Goal: Find specific page/section: Find specific page/section

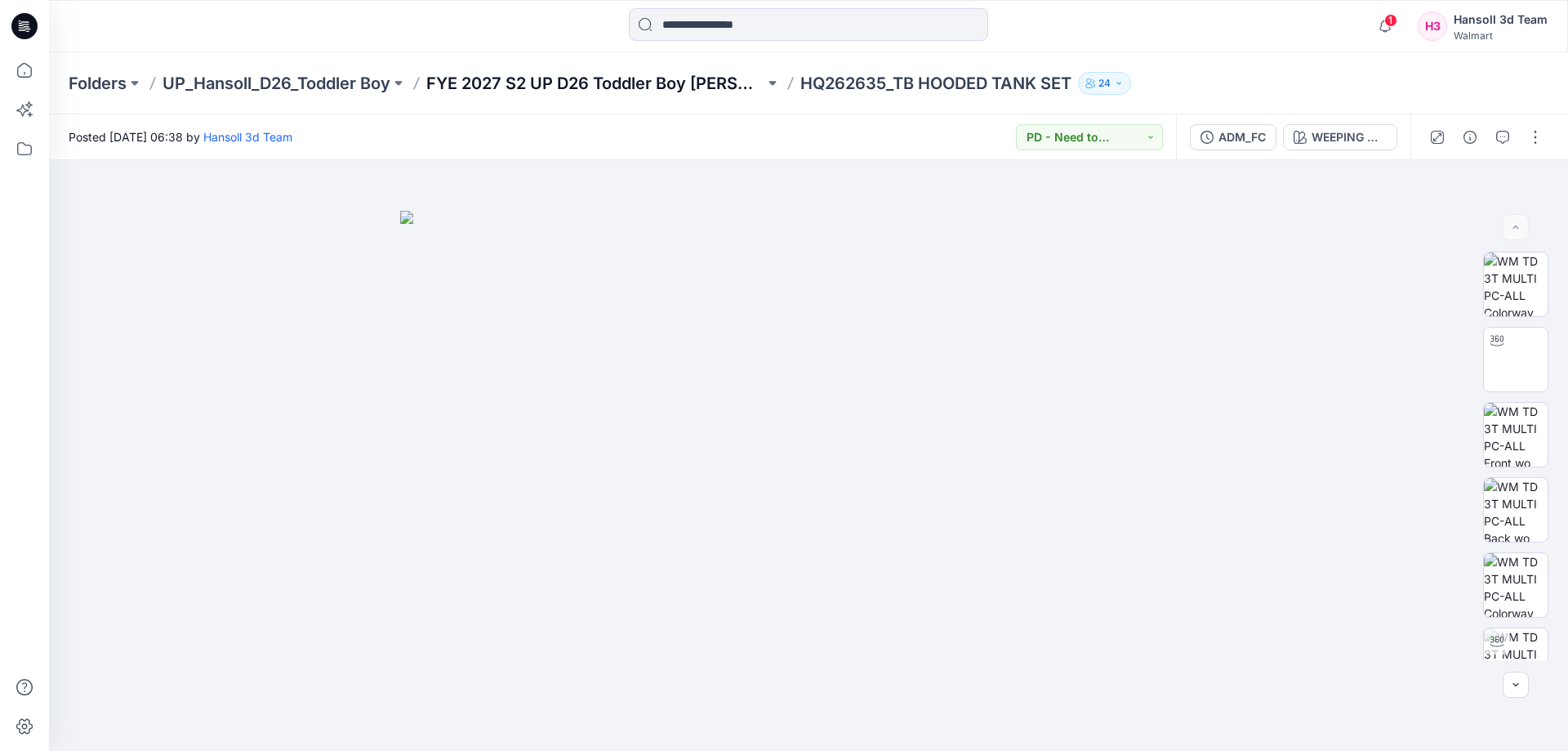
click at [653, 80] on p "FYE 2027 S2 UP D26 Toddler Boy [PERSON_NAME]" at bounding box center [595, 83] width 338 height 23
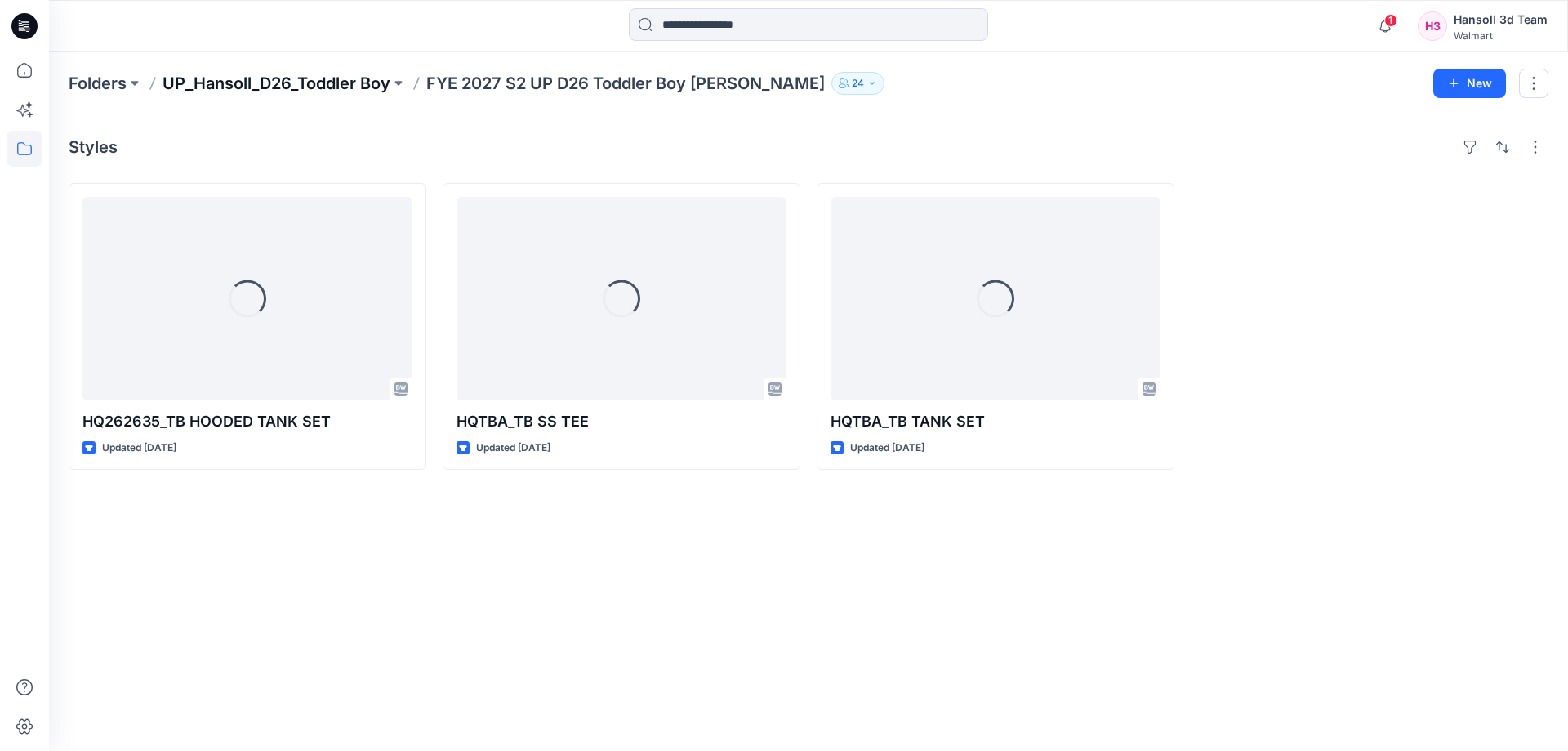
click at [331, 92] on p "UP_Hansoll_D26_Toddler Boy" at bounding box center [276, 83] width 228 height 23
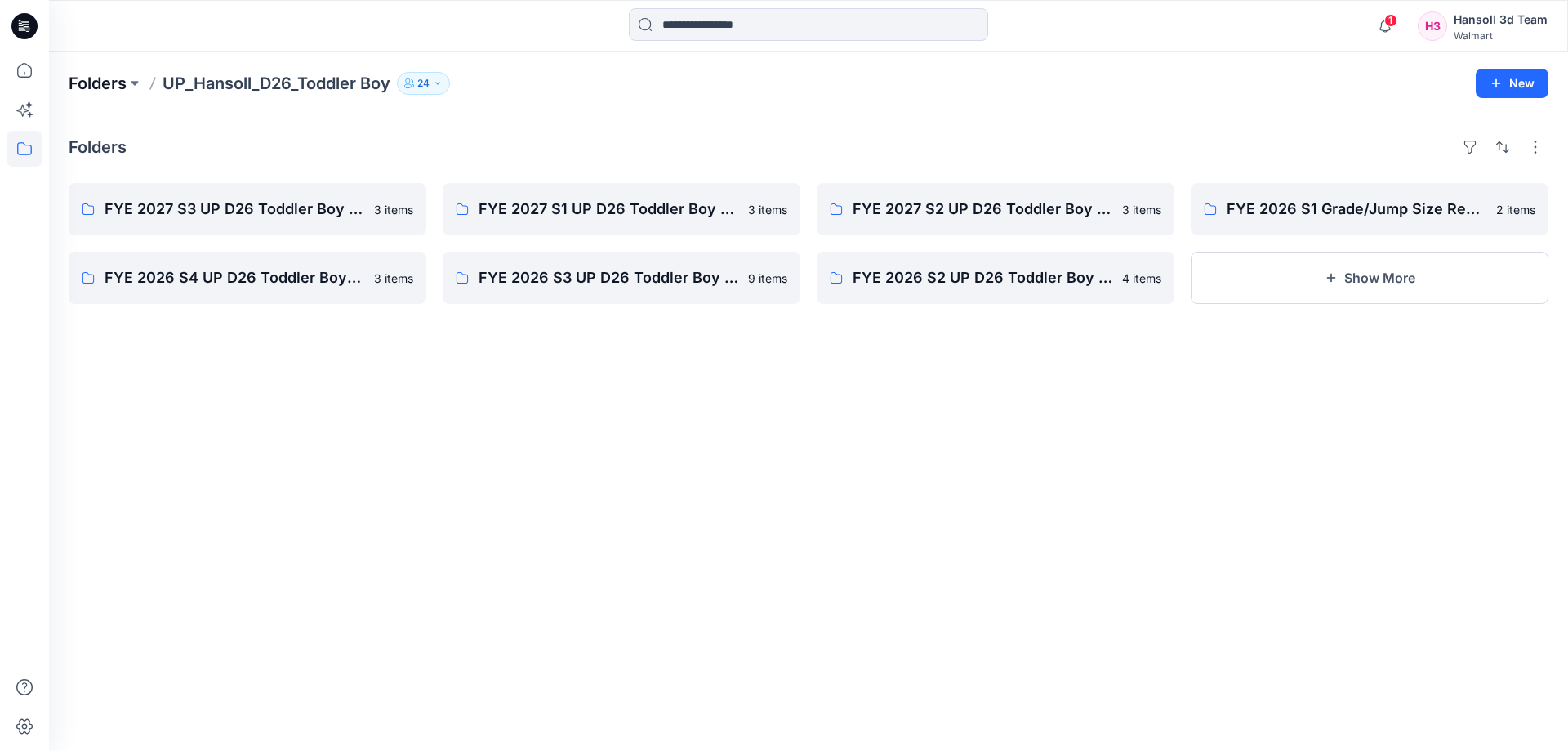
click at [103, 75] on p "Folders" at bounding box center [98, 83] width 58 height 23
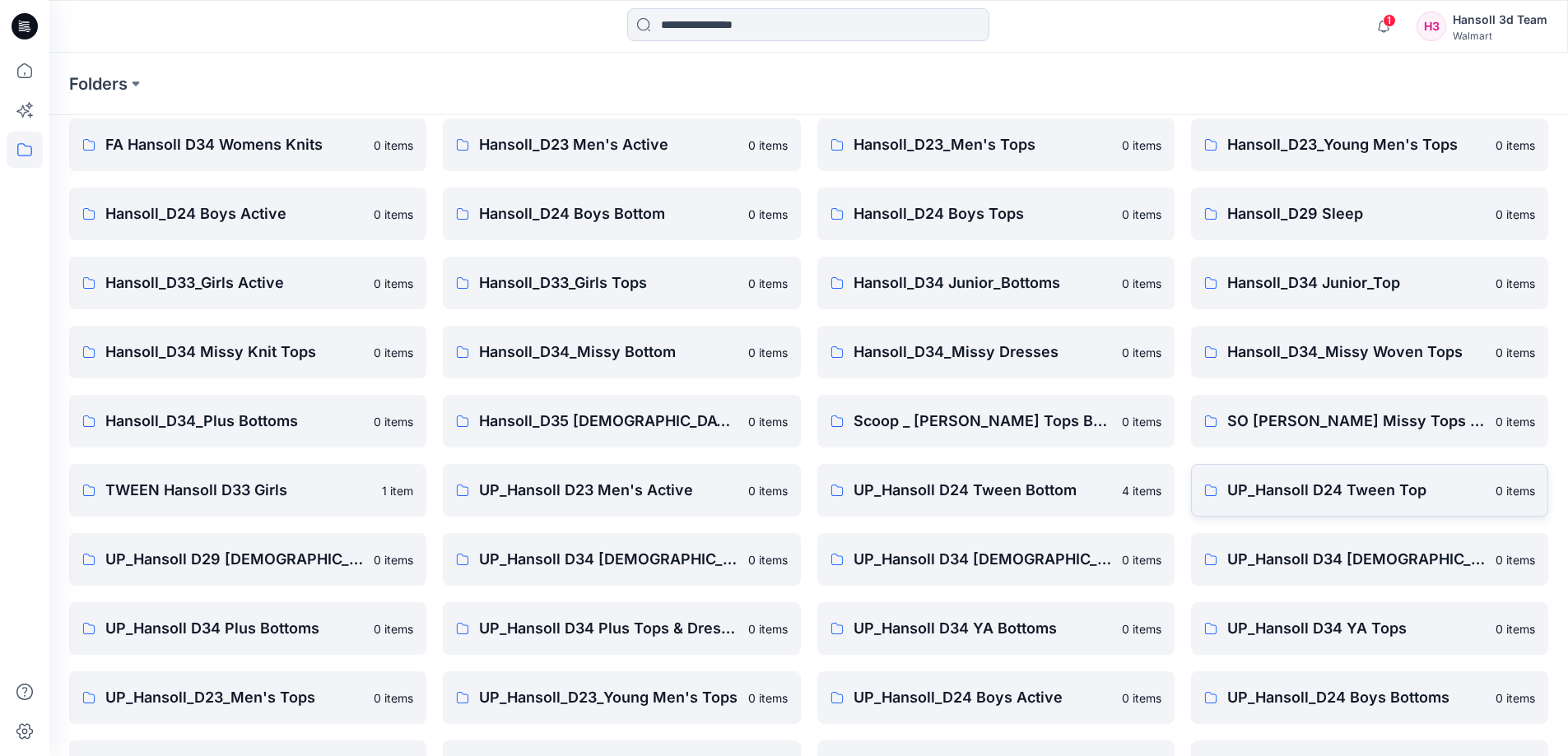
scroll to position [257, 0]
